Goal: Navigation & Orientation: Find specific page/section

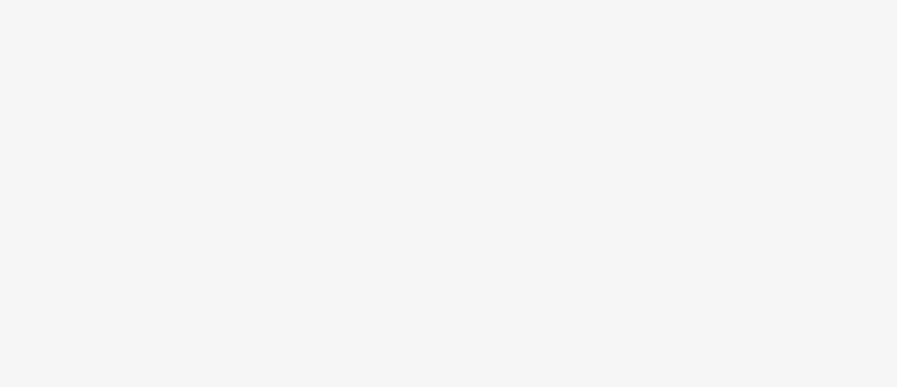
click at [396, 296] on body at bounding box center [448, 193] width 897 height 387
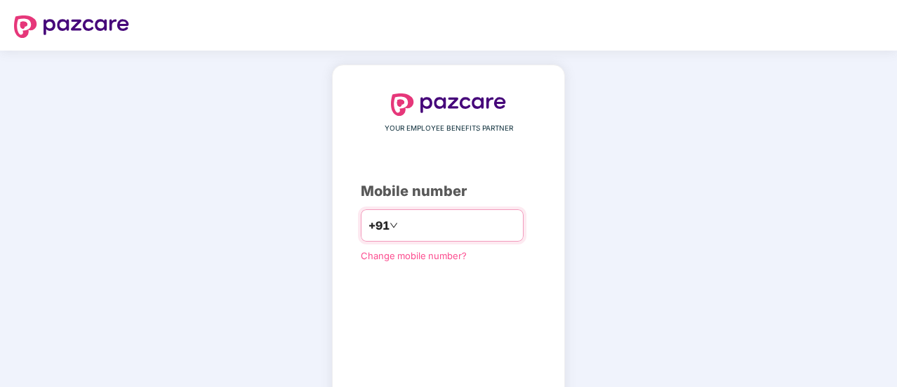
click at [406, 225] on input "number" at bounding box center [458, 225] width 115 height 22
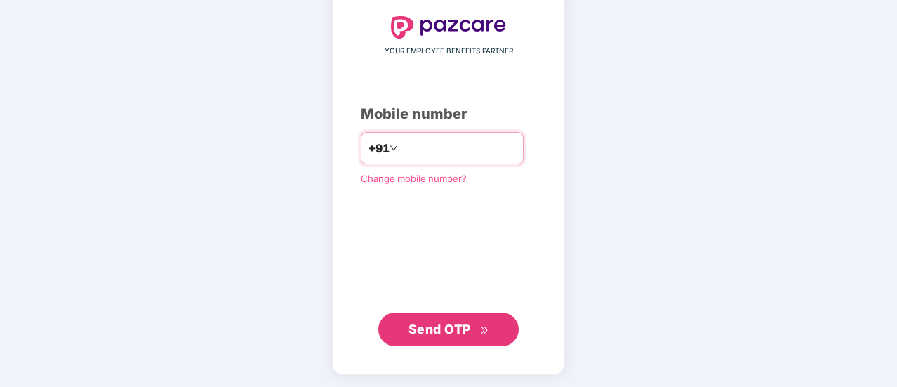
type input "**********"
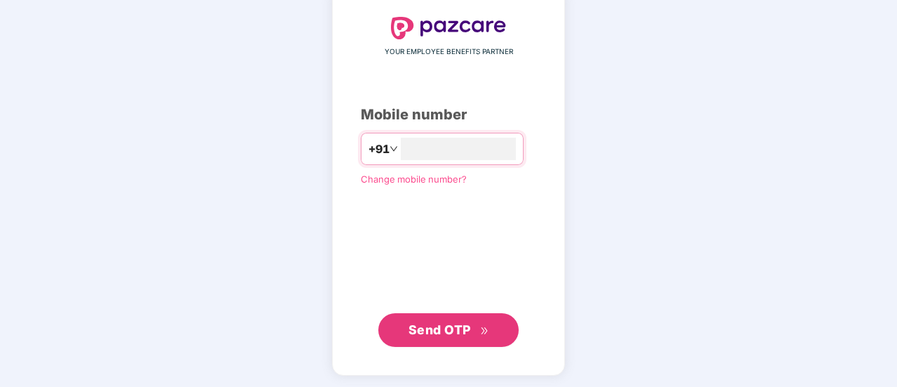
click at [371, 340] on div "Send OTP" at bounding box center [448, 330] width 175 height 34
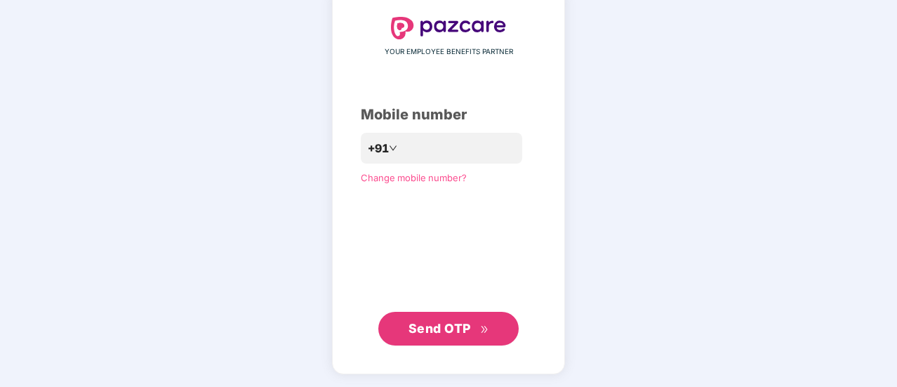
click at [407, 333] on button "Send OTP" at bounding box center [448, 329] width 140 height 34
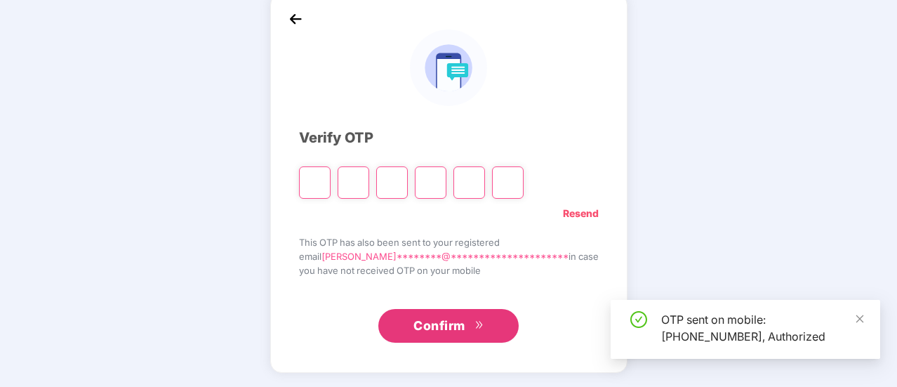
scroll to position [70, 0]
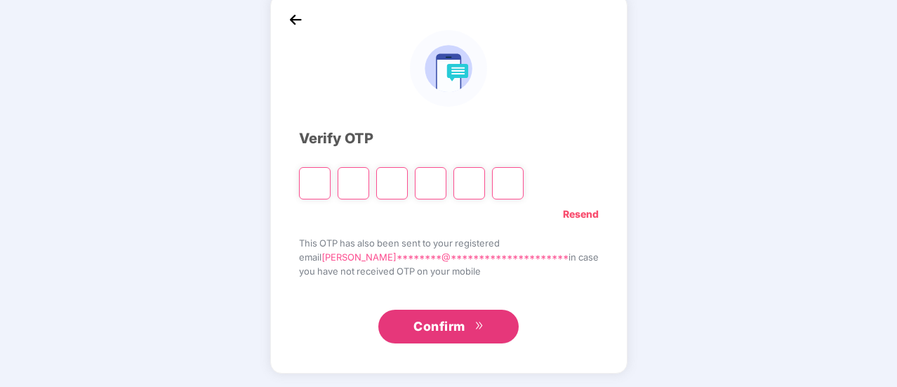
type input "*"
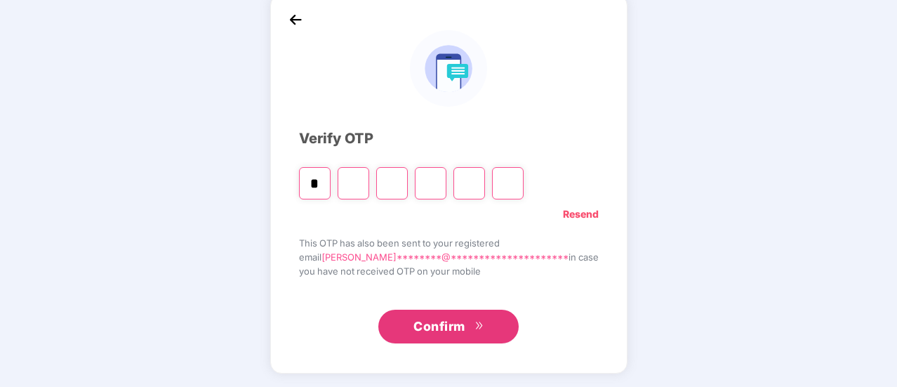
type input "*"
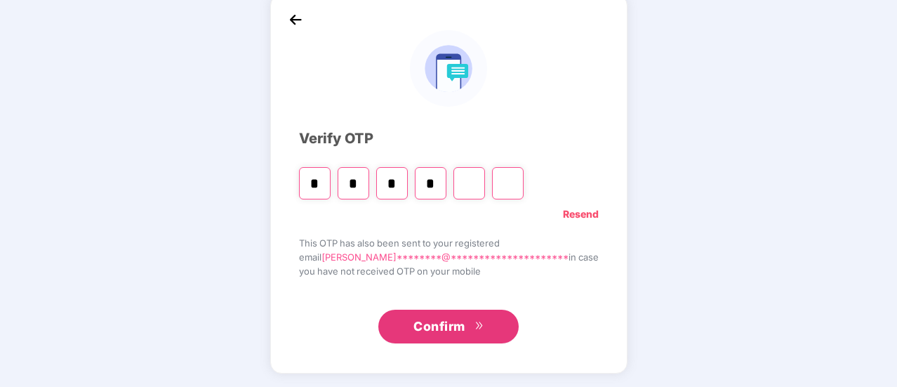
type input "*"
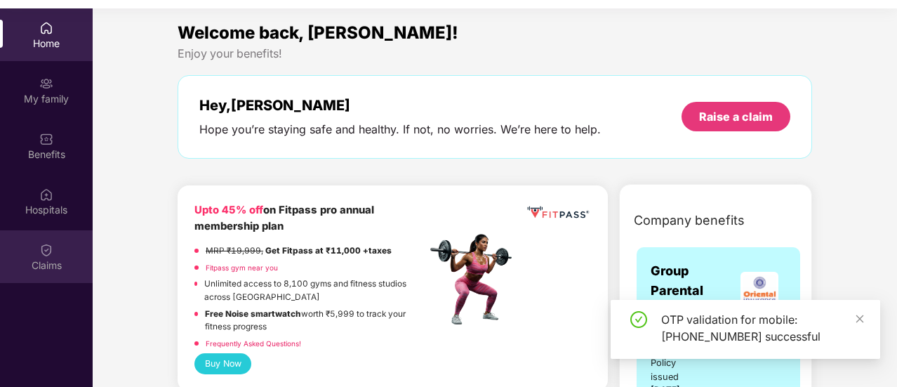
click at [49, 254] on img at bounding box center [46, 250] width 14 height 14
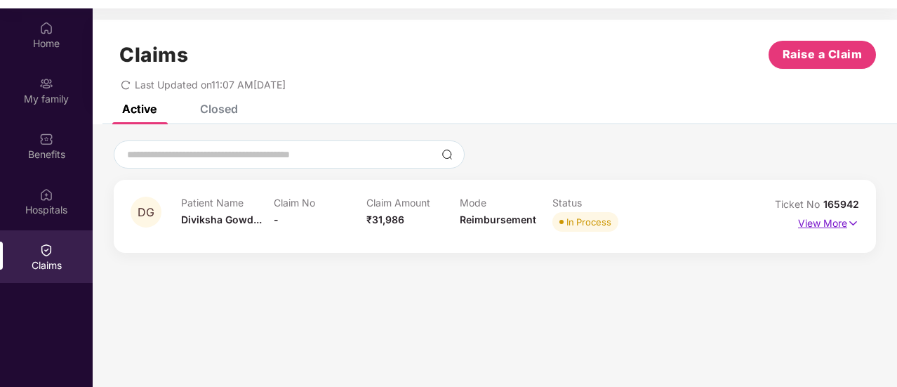
click at [827, 222] on p "View More" at bounding box center [828, 221] width 61 height 19
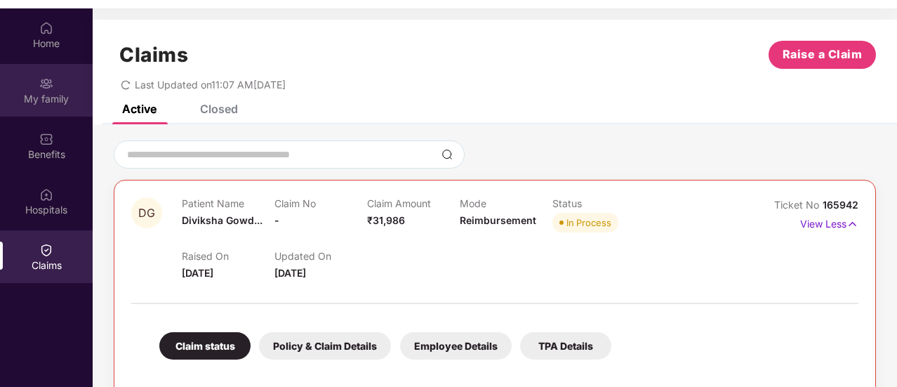
click at [36, 84] on div "My family" at bounding box center [46, 90] width 93 height 53
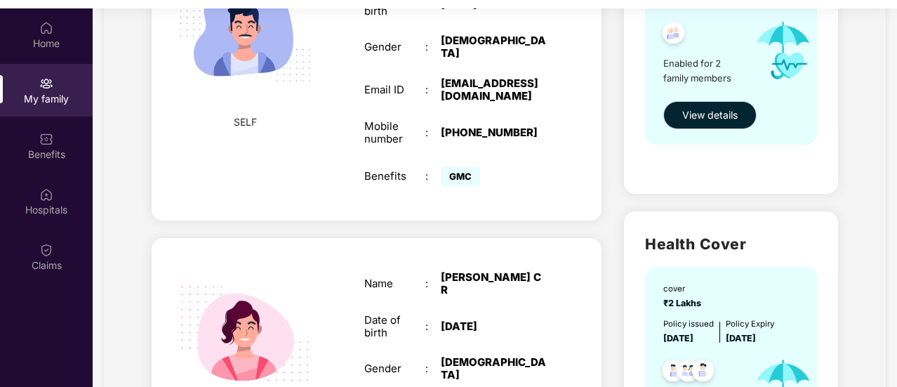
scroll to position [467, 0]
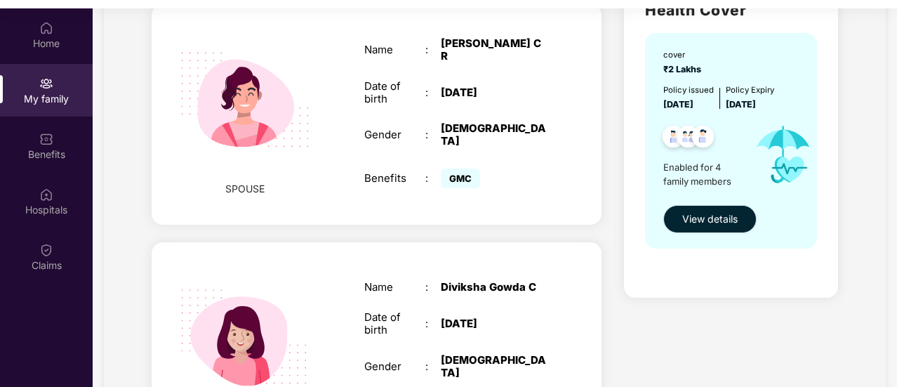
click at [729, 224] on span "View details" at bounding box center [709, 218] width 55 height 15
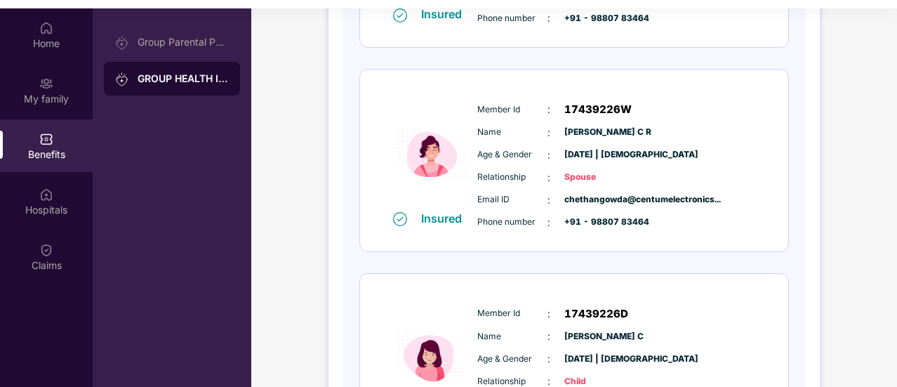
scroll to position [541, 0]
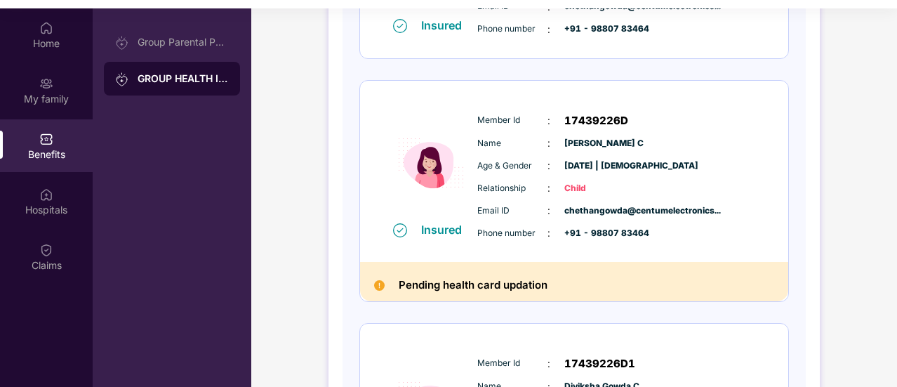
click at [371, 283] on div "Pending health card updation" at bounding box center [574, 281] width 428 height 39
click at [121, 13] on div "Group Parental Policy GROUP HEALTH INSURANCE" at bounding box center [172, 201] width 159 height 387
click at [131, 29] on div "Group Parental Policy" at bounding box center [172, 42] width 136 height 34
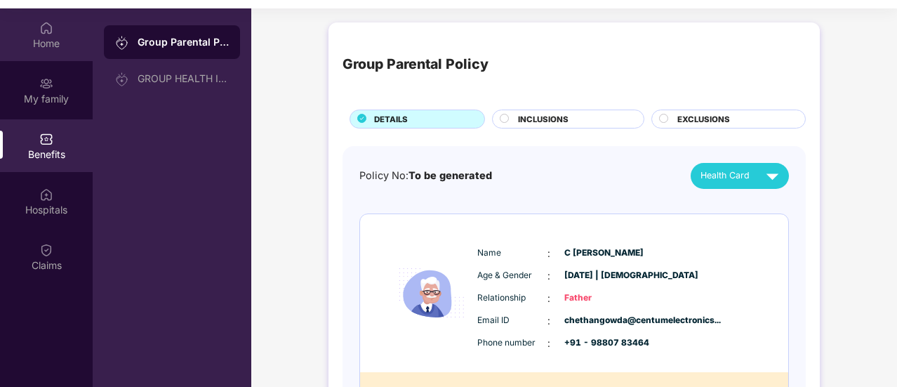
click at [32, 29] on div "Home" at bounding box center [46, 34] width 93 height 53
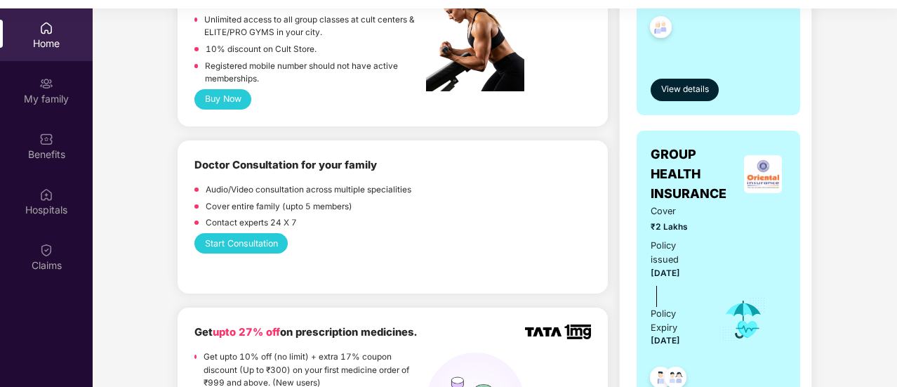
scroll to position [234, 0]
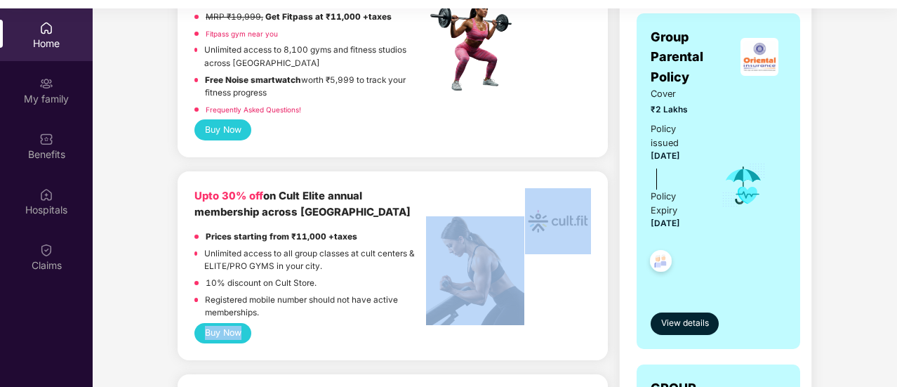
drag, startPoint x: 432, startPoint y: 207, endPoint x: 546, endPoint y: 328, distance: 165.8
click at [549, 328] on div "Upto 30% off on Cult Elite annual membership across India Prices starting from …" at bounding box center [392, 265] width 397 height 155
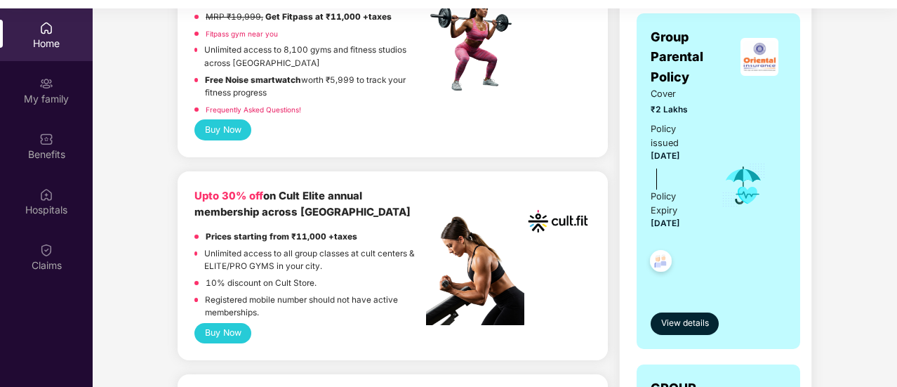
drag, startPoint x: 375, startPoint y: 221, endPoint x: 440, endPoint y: 235, distance: 66.1
click at [375, 222] on div "Upto 30% off on Cult Elite annual membership across India Prices starting from …" at bounding box center [310, 255] width 232 height 135
click at [503, 259] on img at bounding box center [475, 270] width 98 height 109
click at [455, 252] on img at bounding box center [475, 270] width 98 height 109
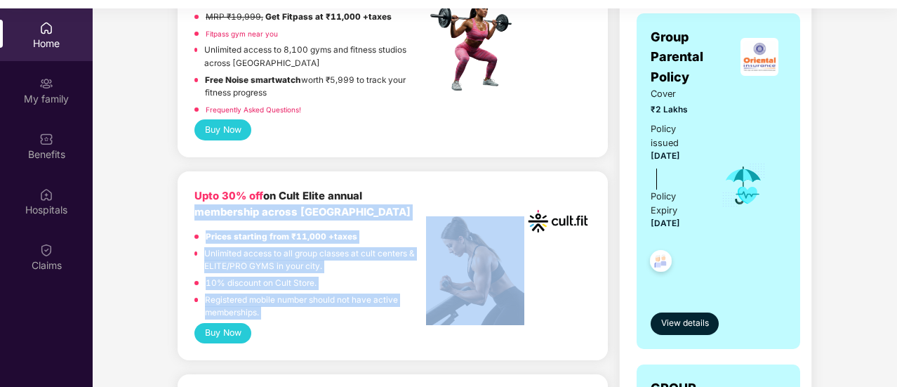
drag, startPoint x: 418, startPoint y: 202, endPoint x: 484, endPoint y: 326, distance: 140.7
click at [504, 326] on div "Upto 30% off on Cult Elite annual membership across India Prices starting from …" at bounding box center [392, 265] width 397 height 155
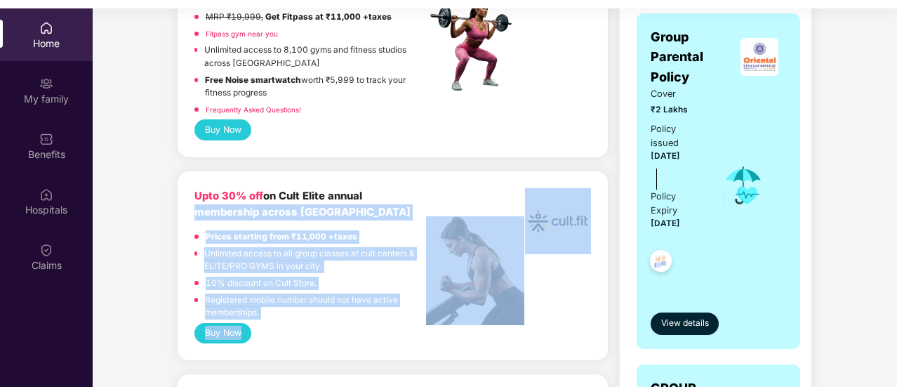
click at [353, 324] on div "Buy Now" at bounding box center [392, 333] width 397 height 20
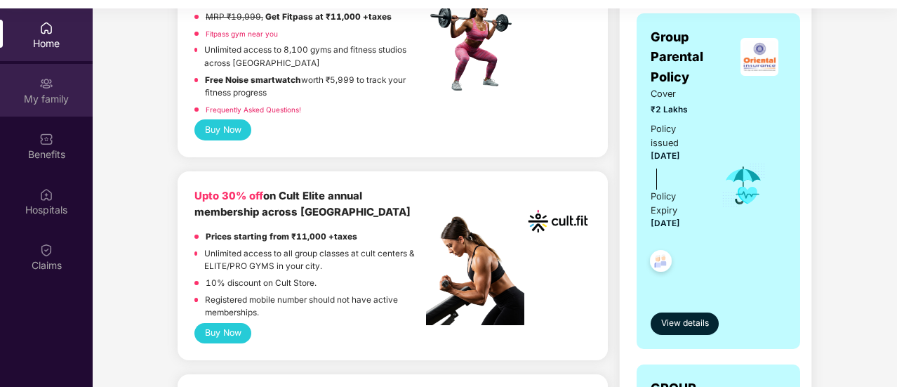
click at [31, 96] on div "My family" at bounding box center [46, 99] width 93 height 14
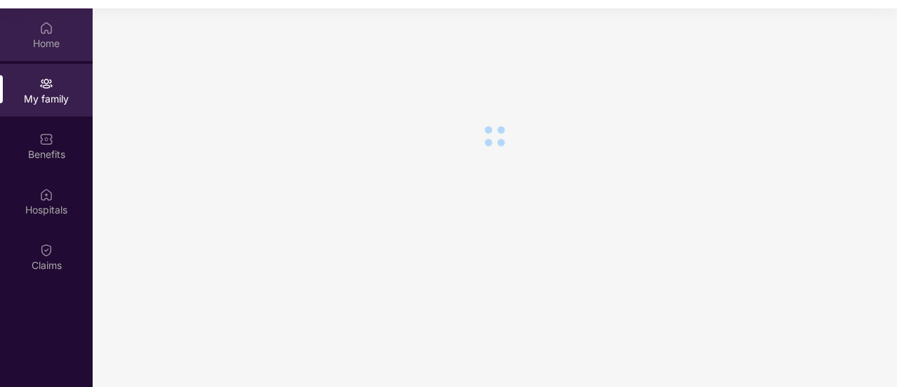
click at [61, 31] on div "Home" at bounding box center [46, 34] width 93 height 53
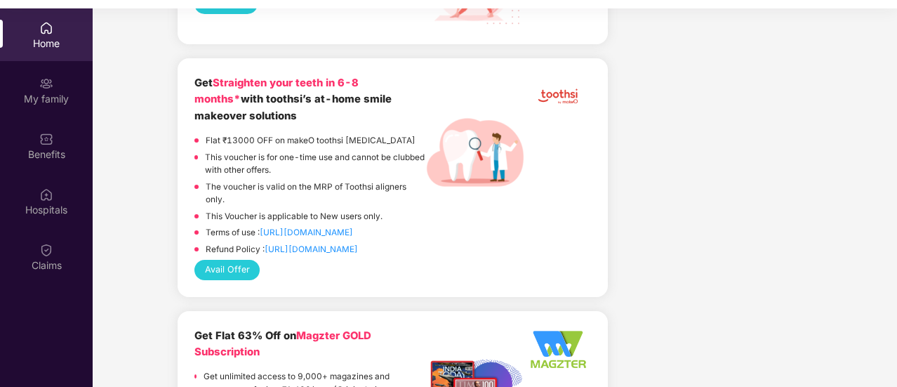
scroll to position [1637, 0]
